Goal: Transaction & Acquisition: Book appointment/travel/reservation

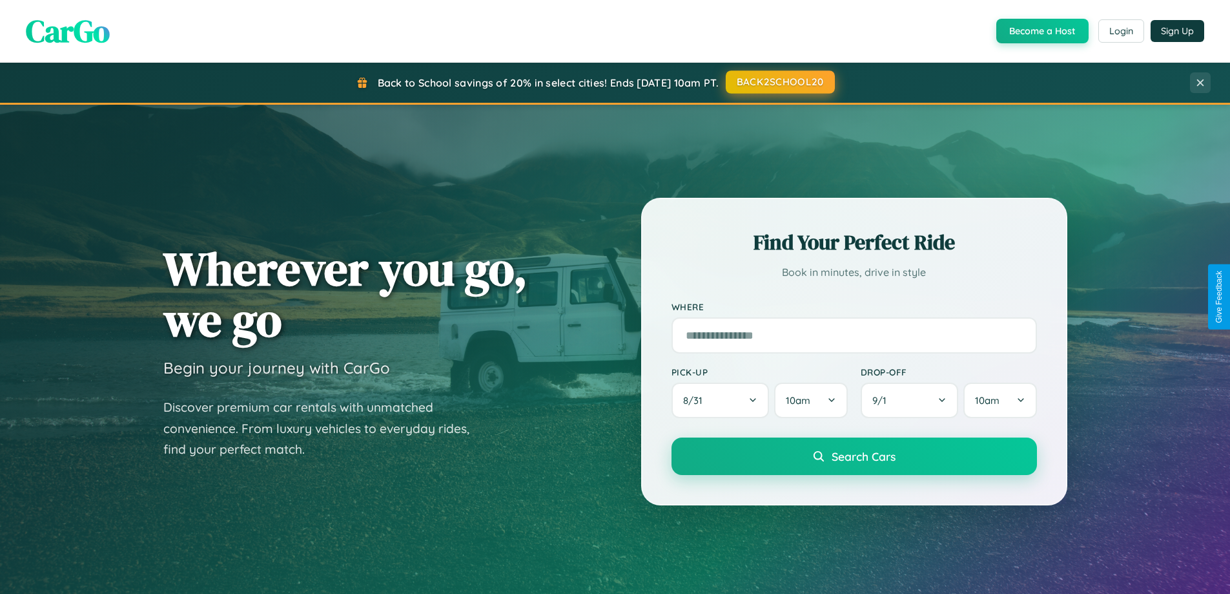
click at [780, 82] on button "BACK2SCHOOL20" at bounding box center [780, 81] width 109 height 23
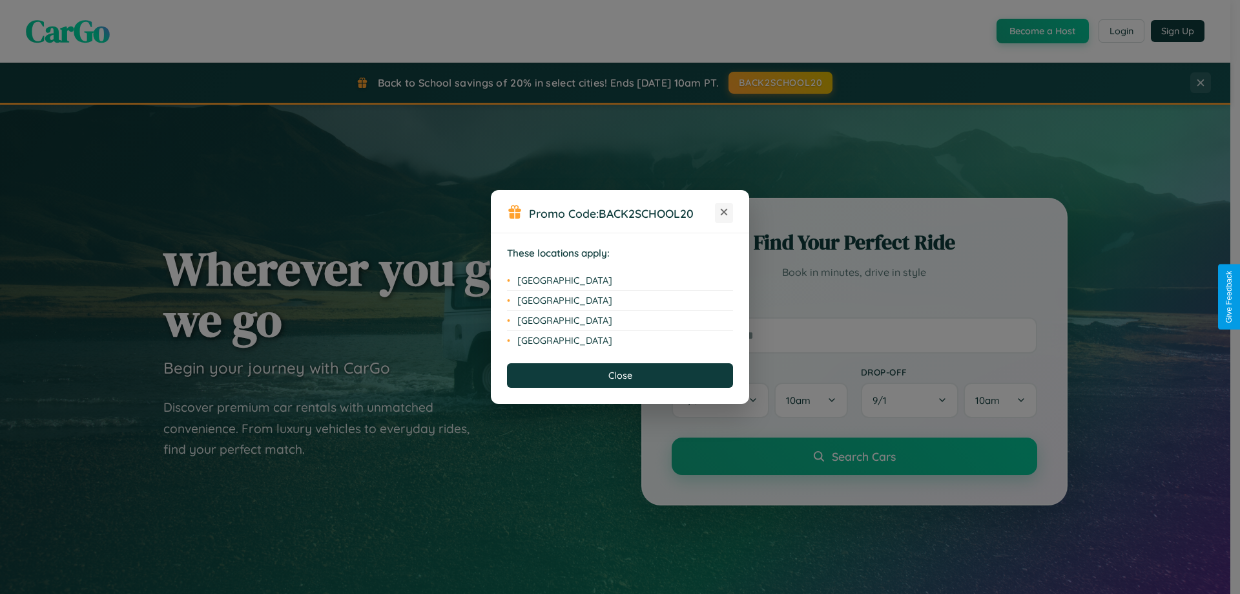
click at [724, 212] on icon at bounding box center [724, 212] width 7 height 7
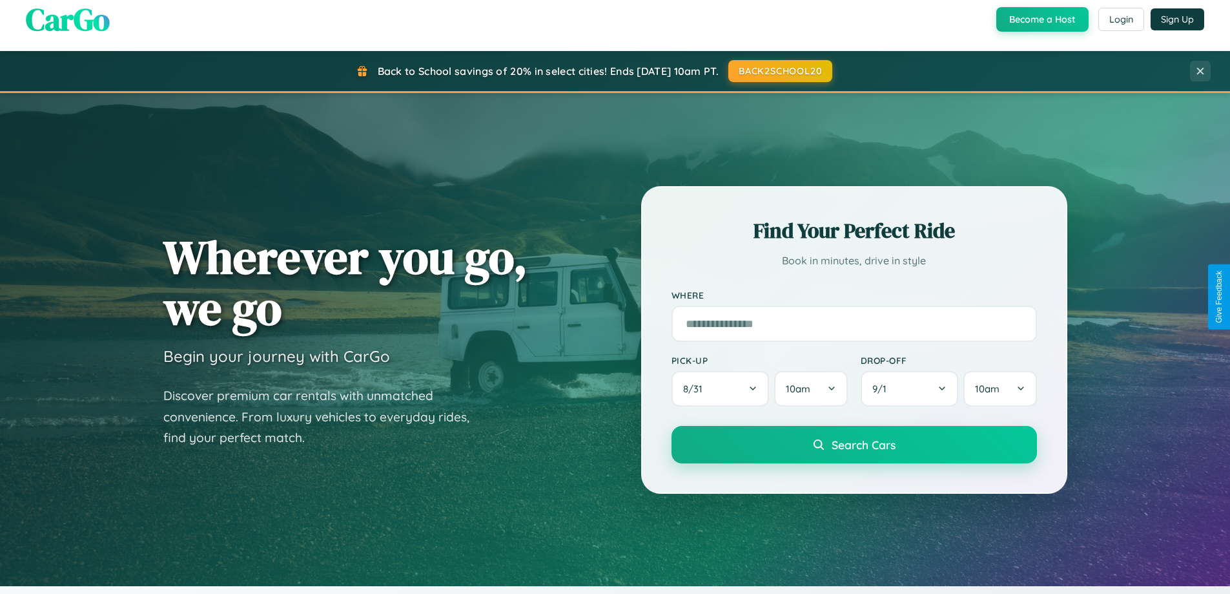
scroll to position [557, 0]
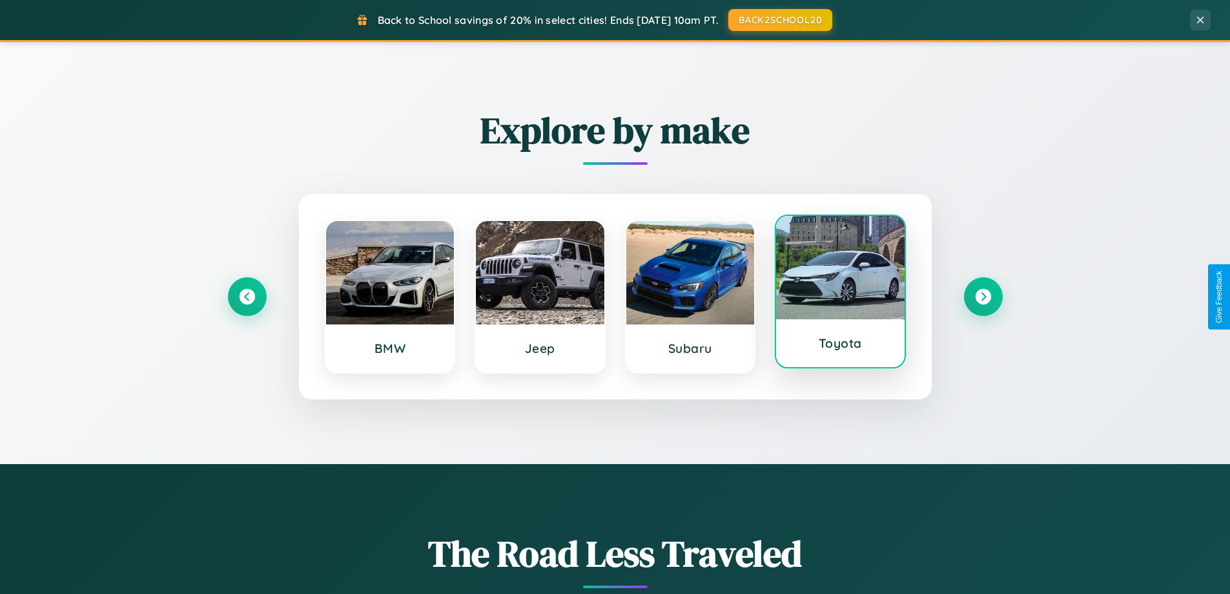
click at [840, 295] on div at bounding box center [840, 267] width 129 height 103
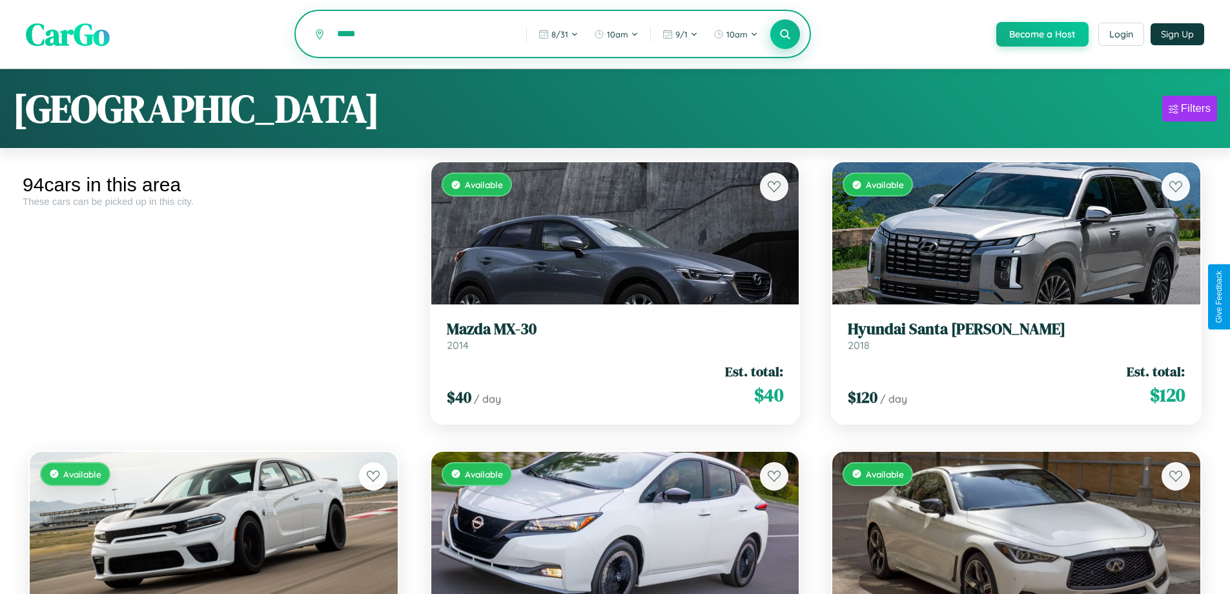
type input "*****"
click at [785, 35] on icon at bounding box center [786, 34] width 12 height 12
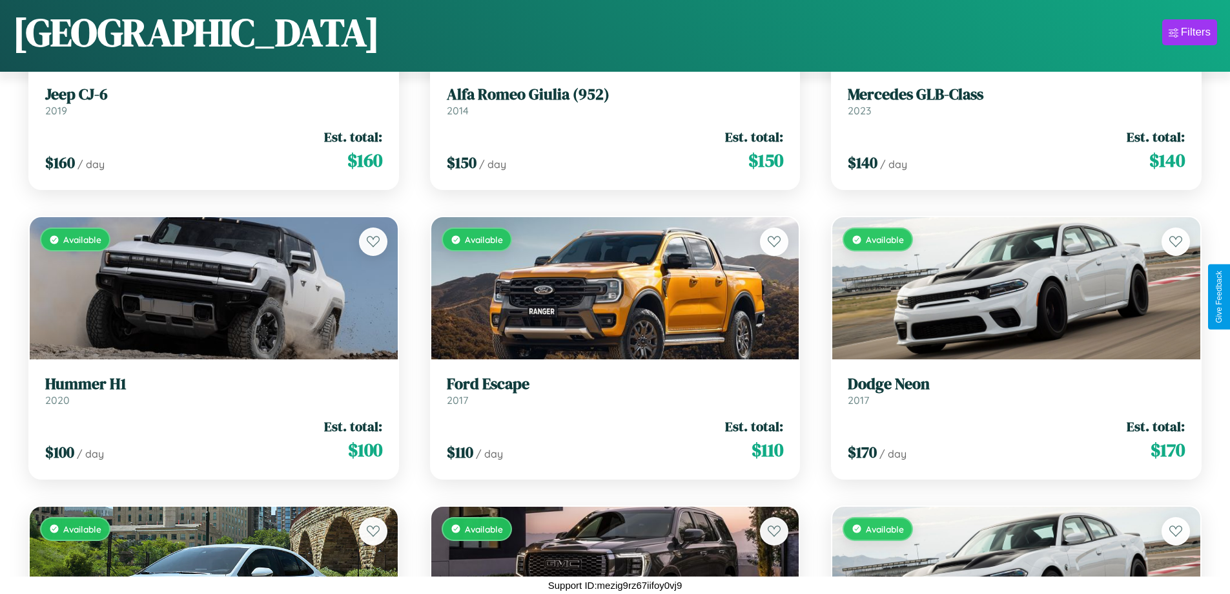
scroll to position [1050, 0]
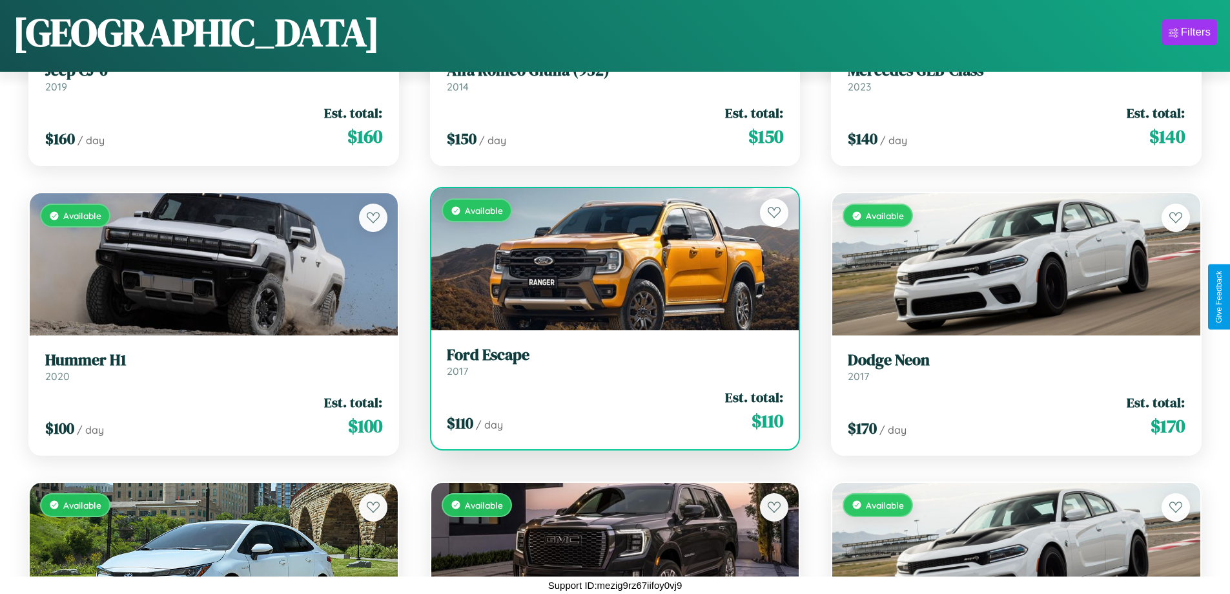
click at [610, 361] on h3 "Ford Escape" at bounding box center [615, 355] width 337 height 19
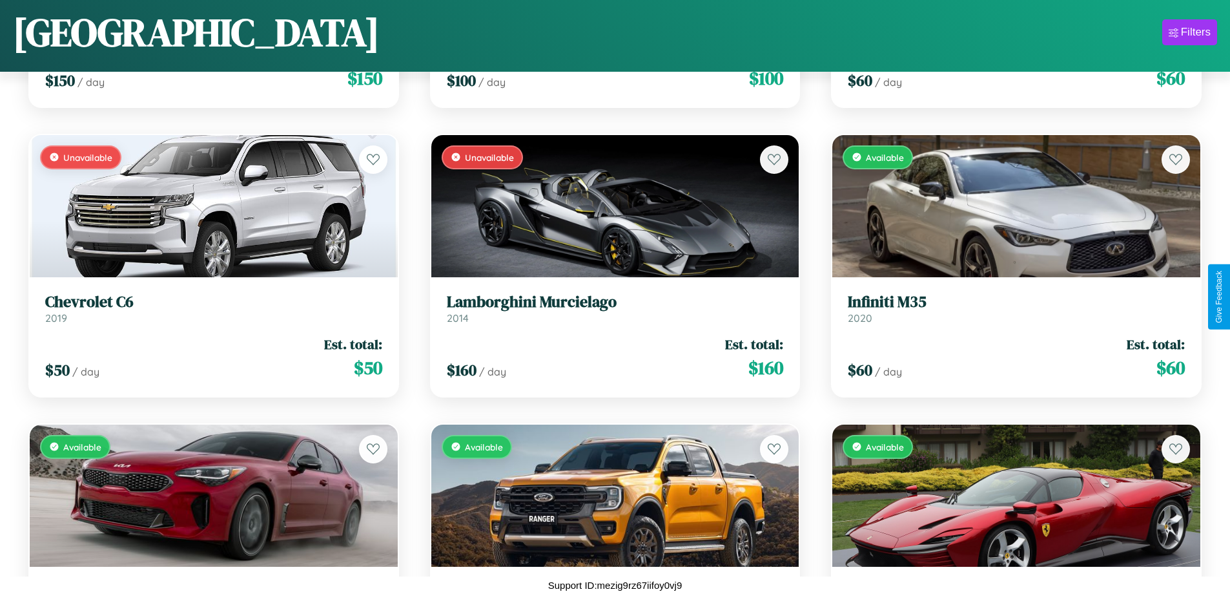
scroll to position [3652, 0]
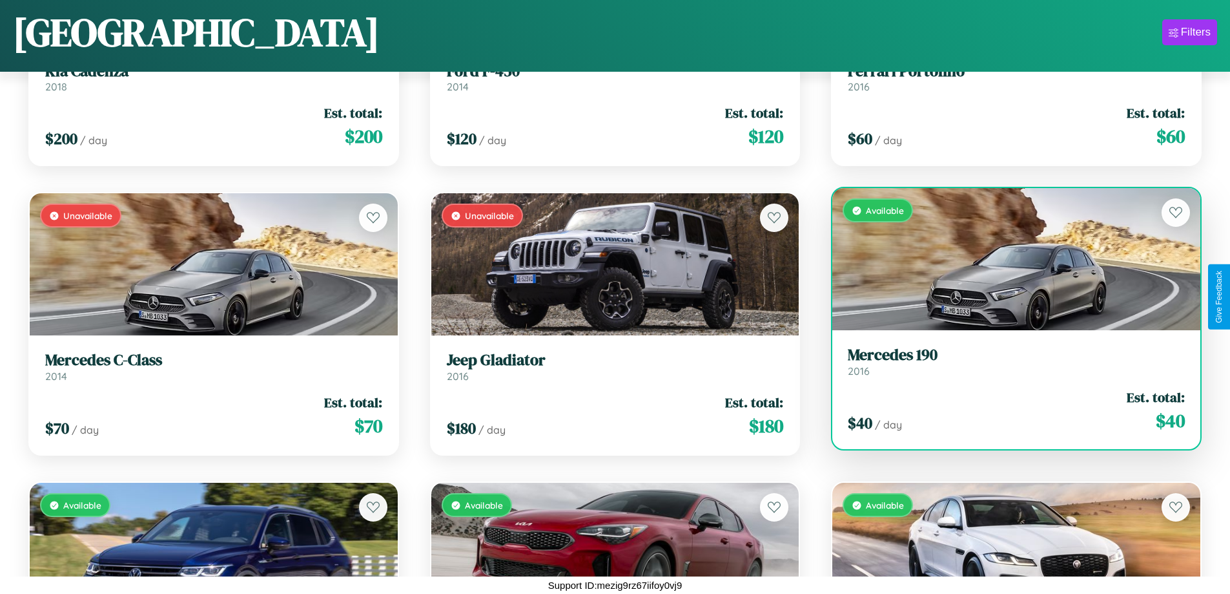
click at [1008, 361] on h3 "Mercedes 190" at bounding box center [1016, 355] width 337 height 19
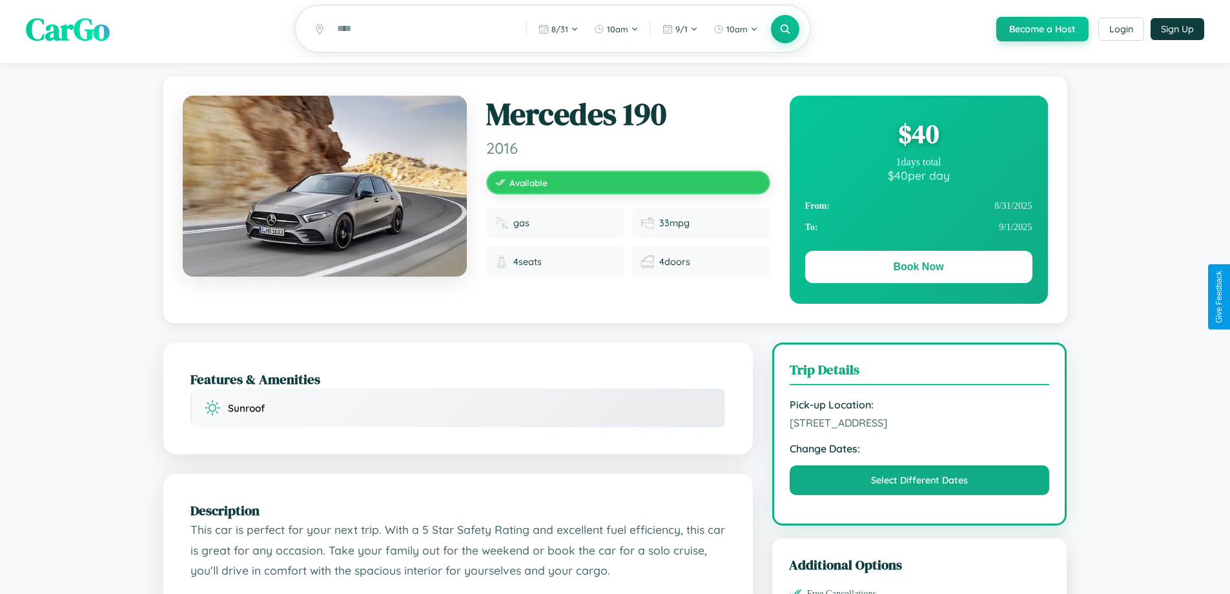
scroll to position [424, 0]
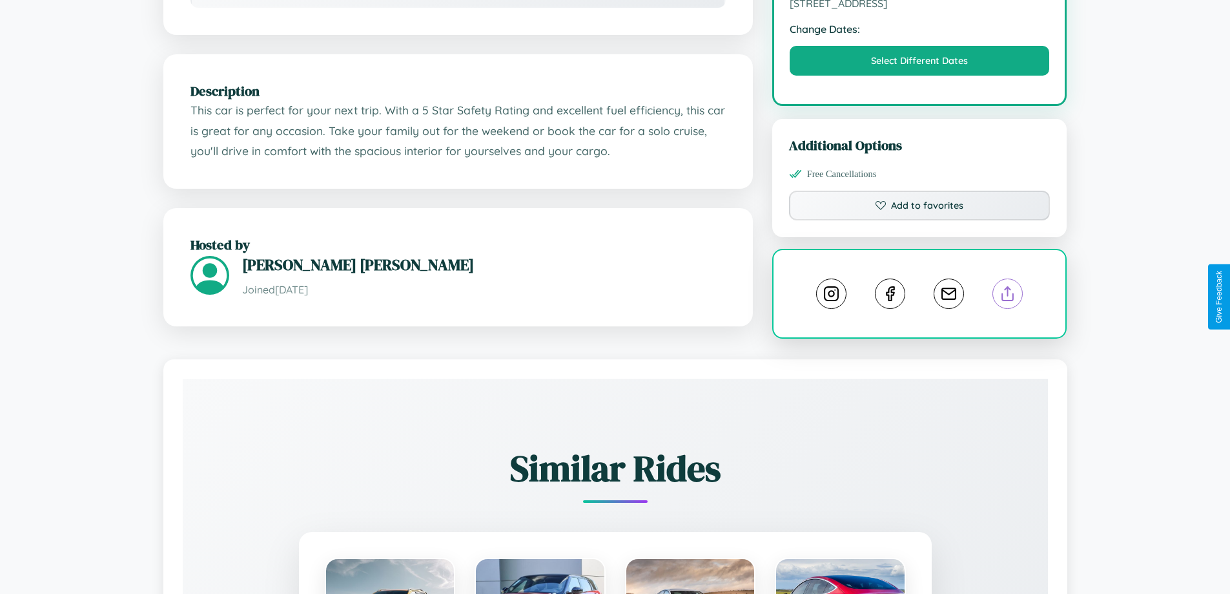
click at [1008, 295] on line at bounding box center [1008, 291] width 0 height 9
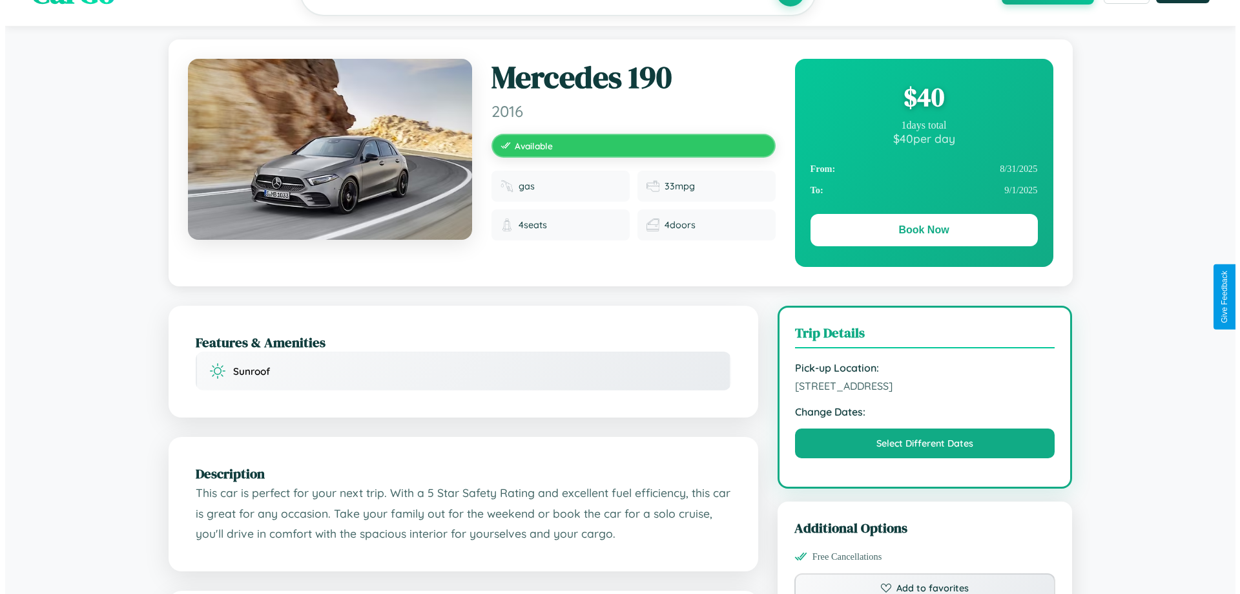
scroll to position [0, 0]
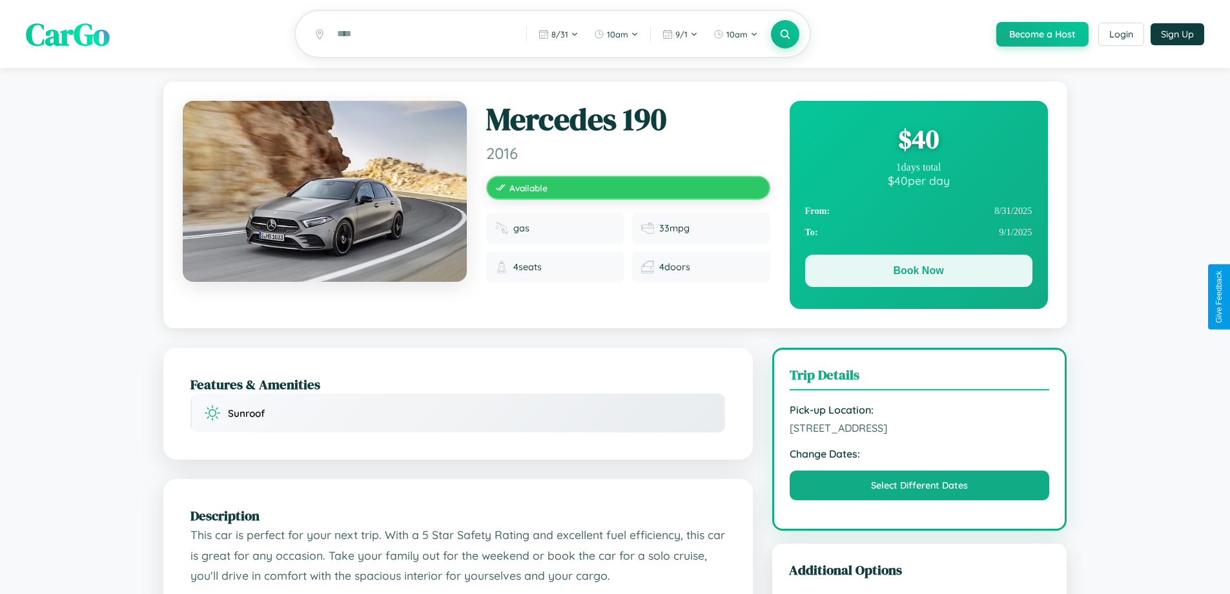
click at [918, 273] on button "Book Now" at bounding box center [918, 270] width 227 height 32
